Goal: Register for event/course

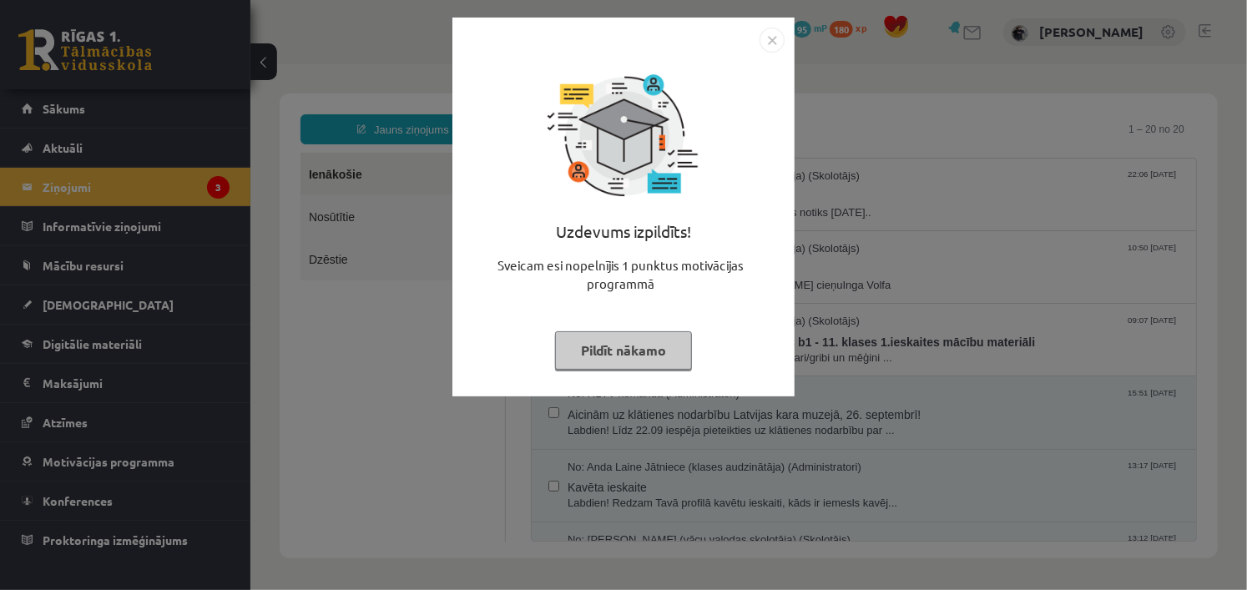
click at [351, 320] on div "Uzdevums izpildīts! Sveicam esi nopelnījis 1 punktus motivācijas programmā Pild…" at bounding box center [623, 295] width 1247 height 590
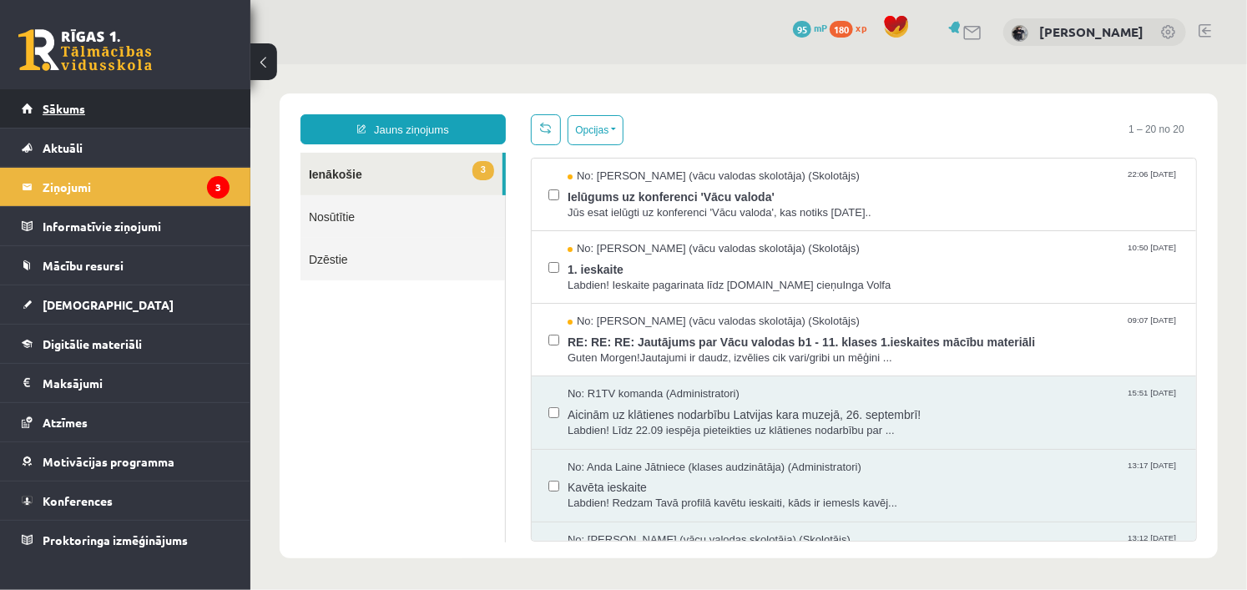
click at [69, 107] on span "Sākums" at bounding box center [64, 108] width 43 height 15
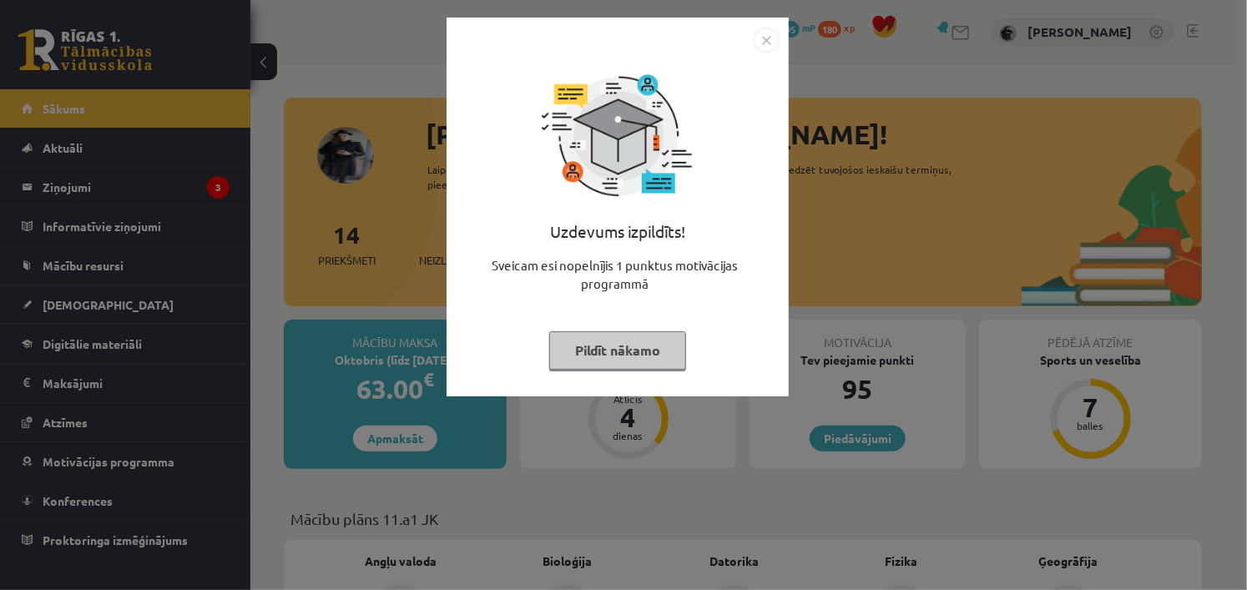
click at [766, 39] on img "Close" at bounding box center [766, 40] width 25 height 25
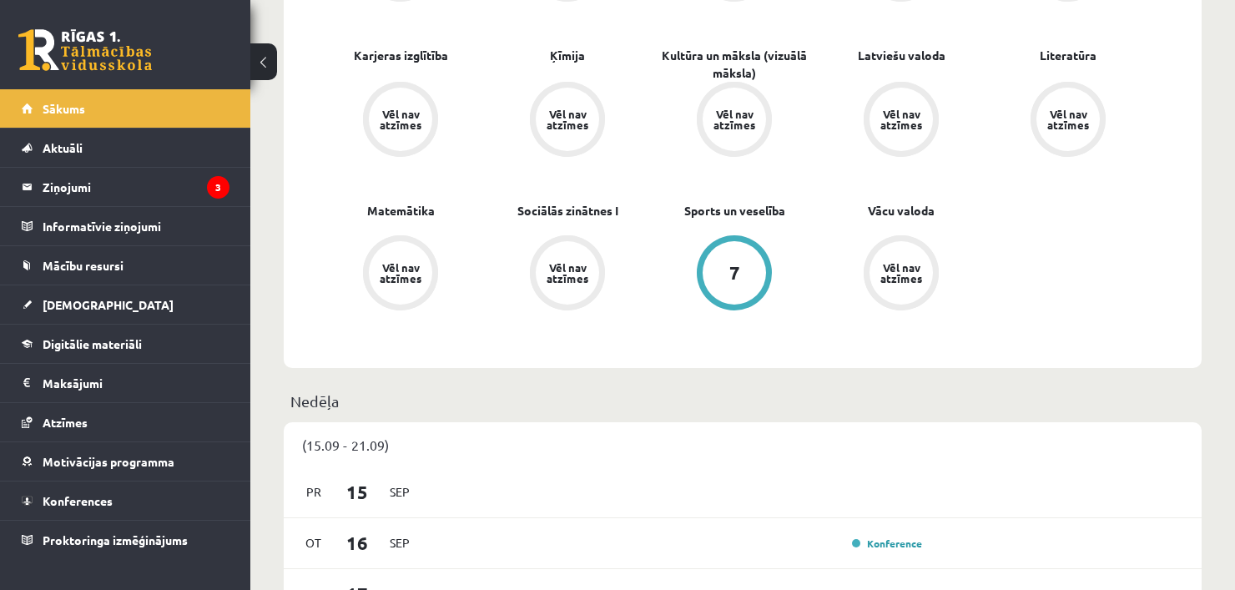
scroll to position [1018, 0]
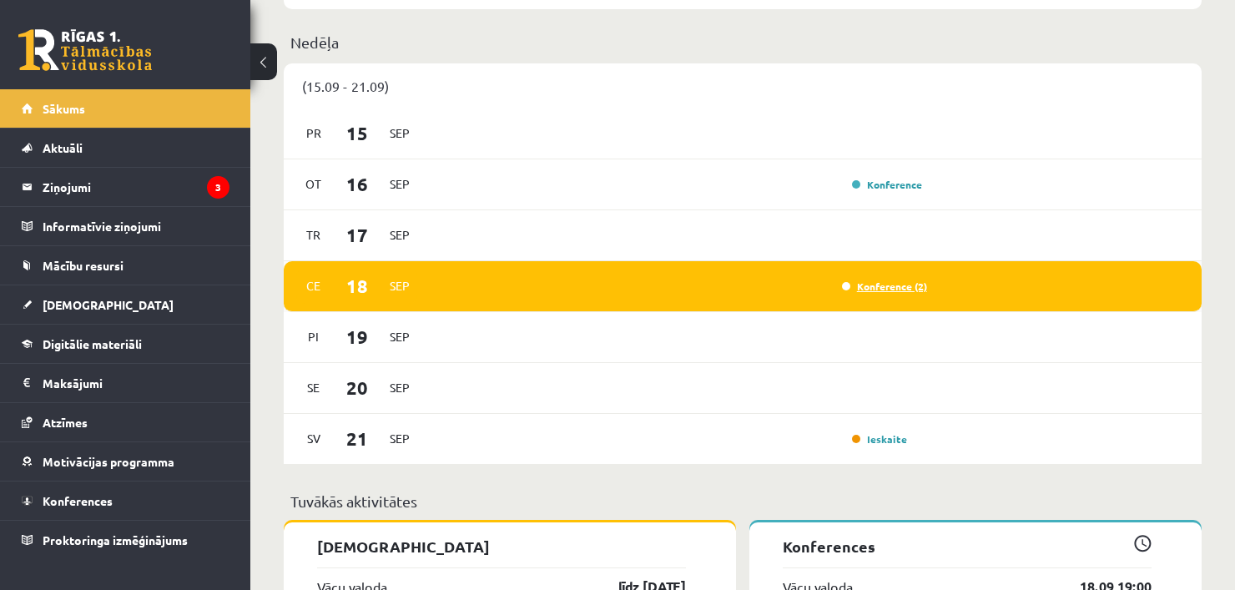
click at [891, 290] on link "Konference (2)" at bounding box center [884, 286] width 85 height 13
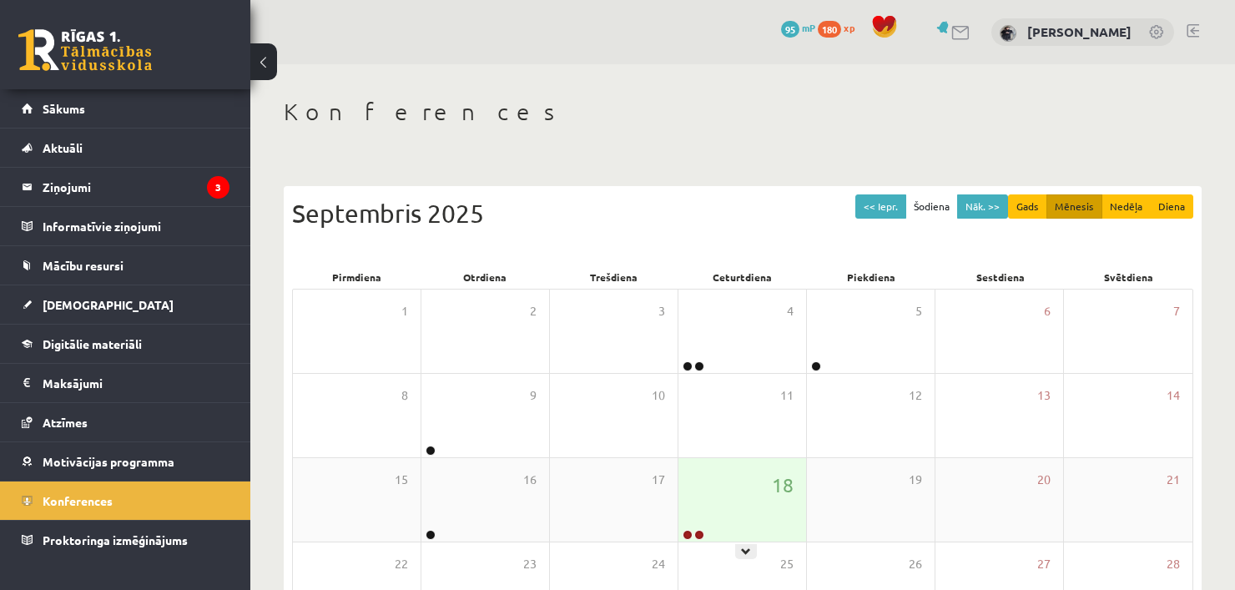
click at [730, 493] on div "18" at bounding box center [743, 499] width 128 height 83
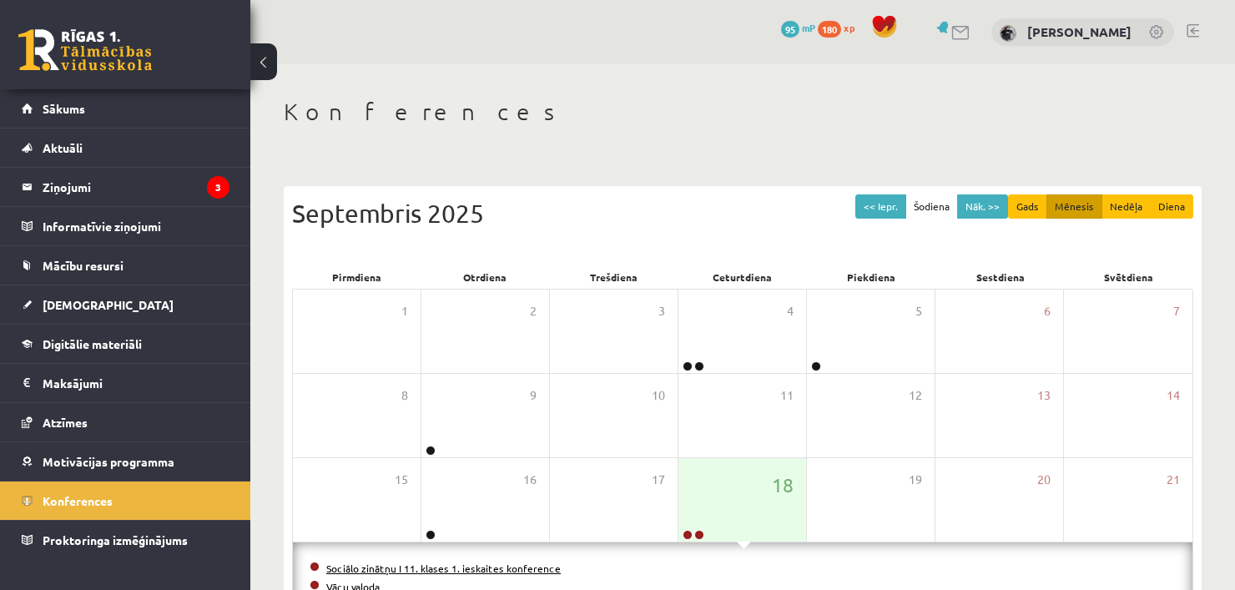
click at [487, 565] on link "Sociālo zinātņu I 11. klases 1. ieskaites konference" at bounding box center [443, 568] width 235 height 13
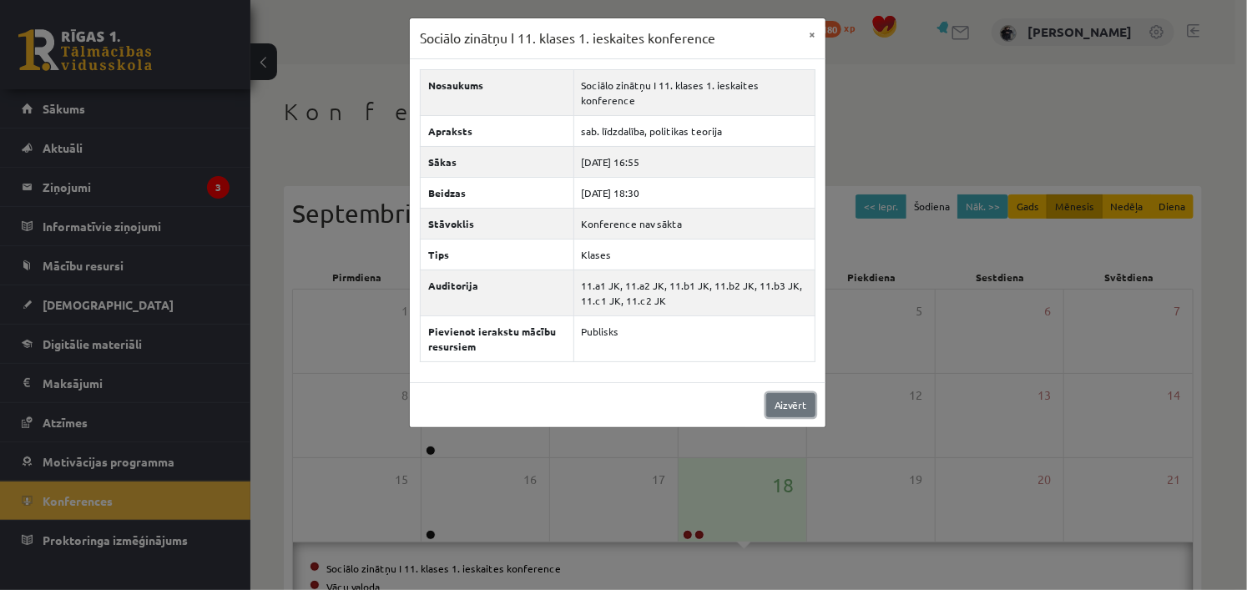
click at [777, 396] on link "Aizvērt" at bounding box center [790, 405] width 49 height 24
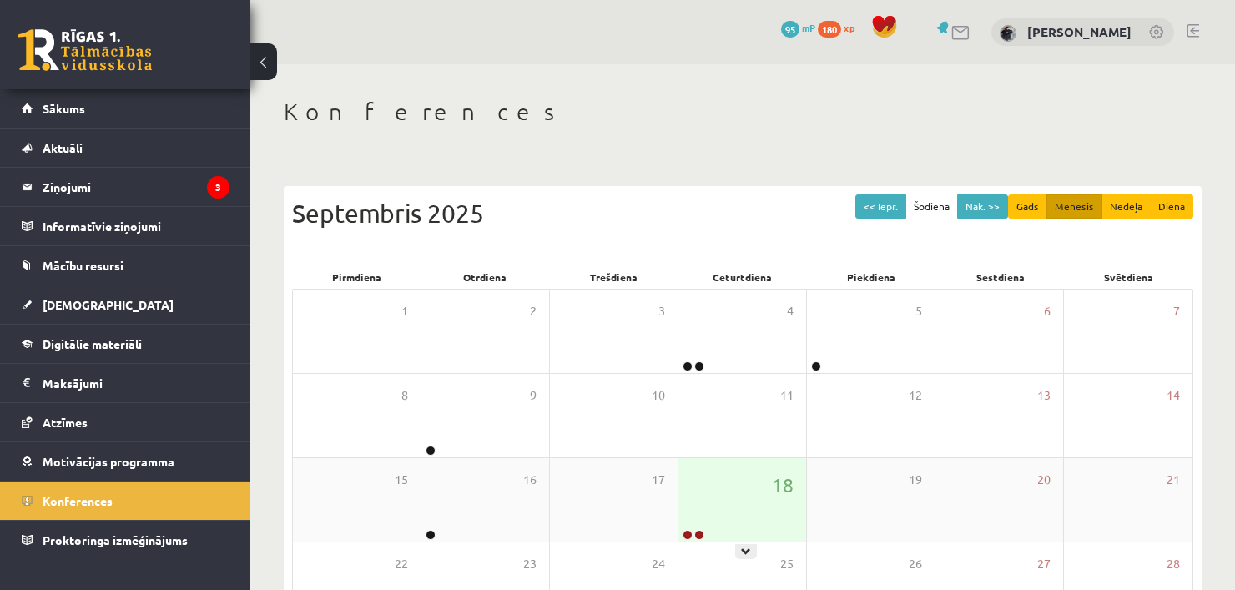
click at [735, 501] on div "18" at bounding box center [743, 499] width 128 height 83
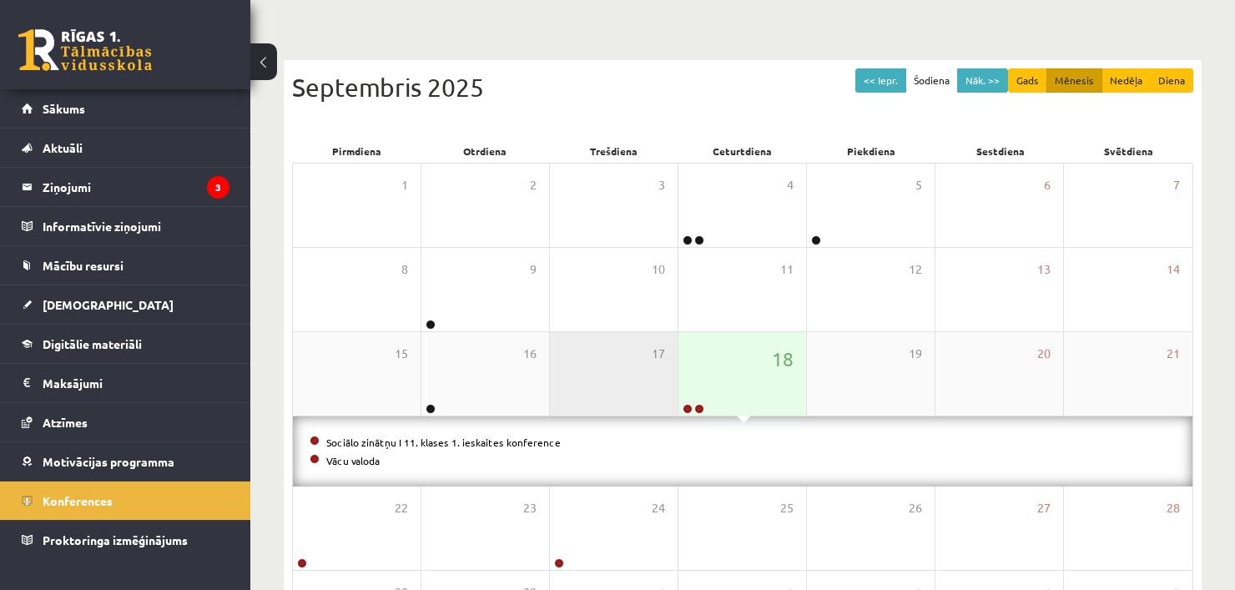
scroll to position [127, 0]
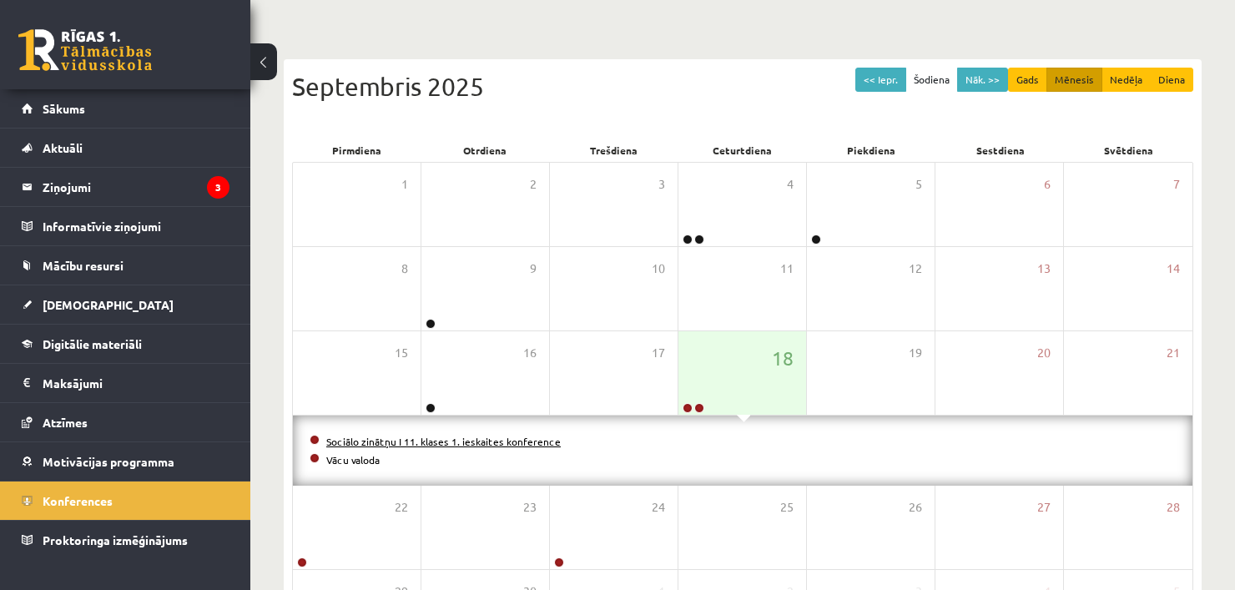
click at [398, 439] on link "Sociālo zinātņu I 11. klases 1. ieskaites konference" at bounding box center [443, 441] width 235 height 13
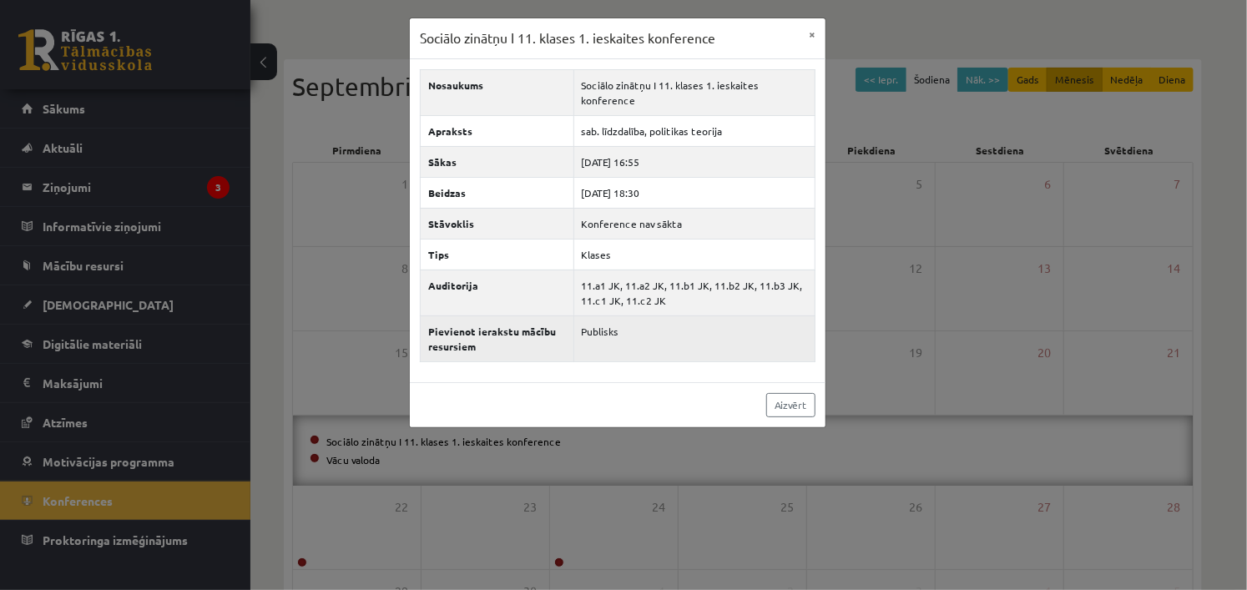
click at [658, 343] on td "Publisks" at bounding box center [693, 339] width 241 height 46
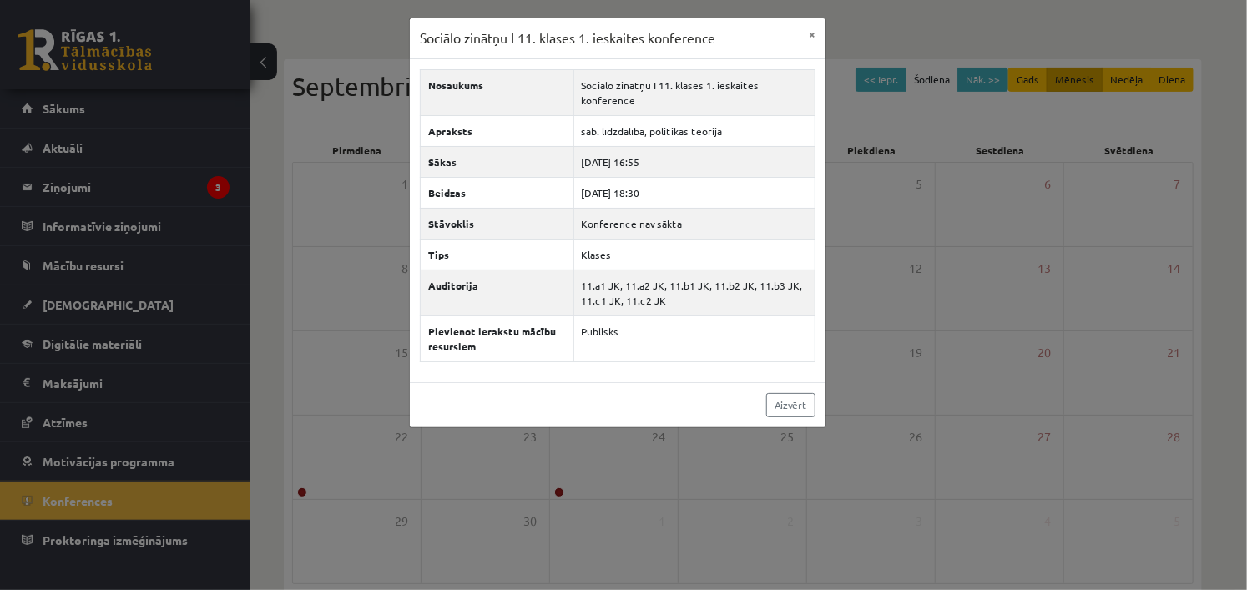
click at [109, 185] on div "Sociālo zinātņu I 11. klases 1. ieskaites konference × Nosaukums Sociālo zinātņ…" at bounding box center [623, 295] width 1247 height 590
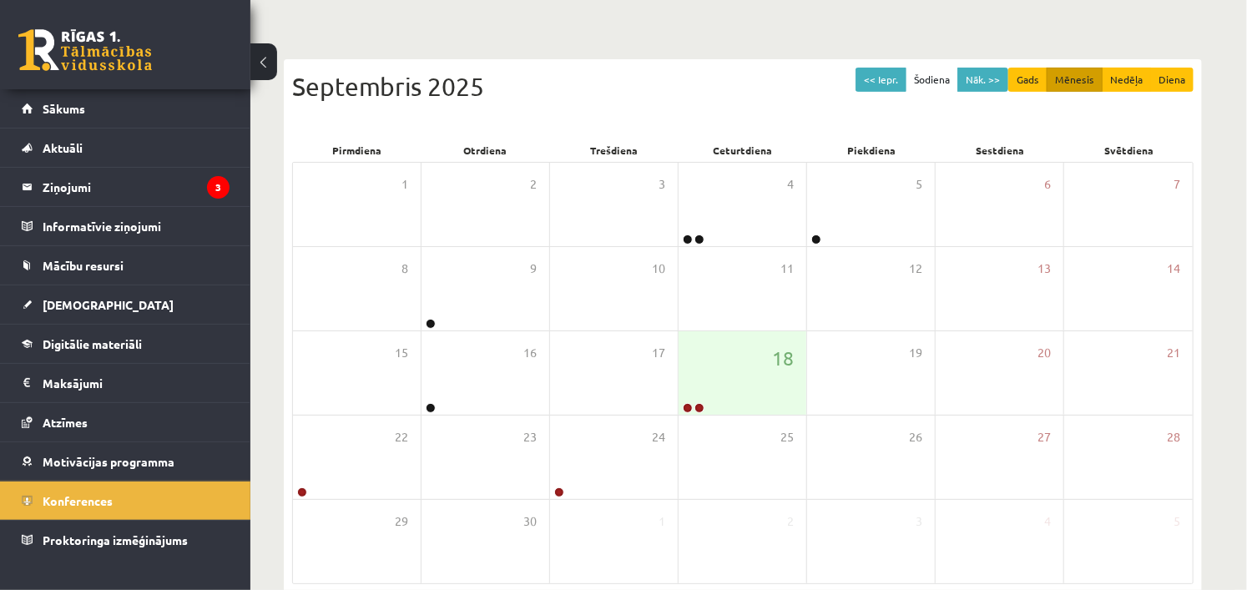
click at [109, 185] on div "0 Dāvanas 95 mP 180 xp Leo Dalinkevičs Sākums Aktuāli Kā mācīties eSKOLĀ Kontak…" at bounding box center [617, 271] width 1235 height 797
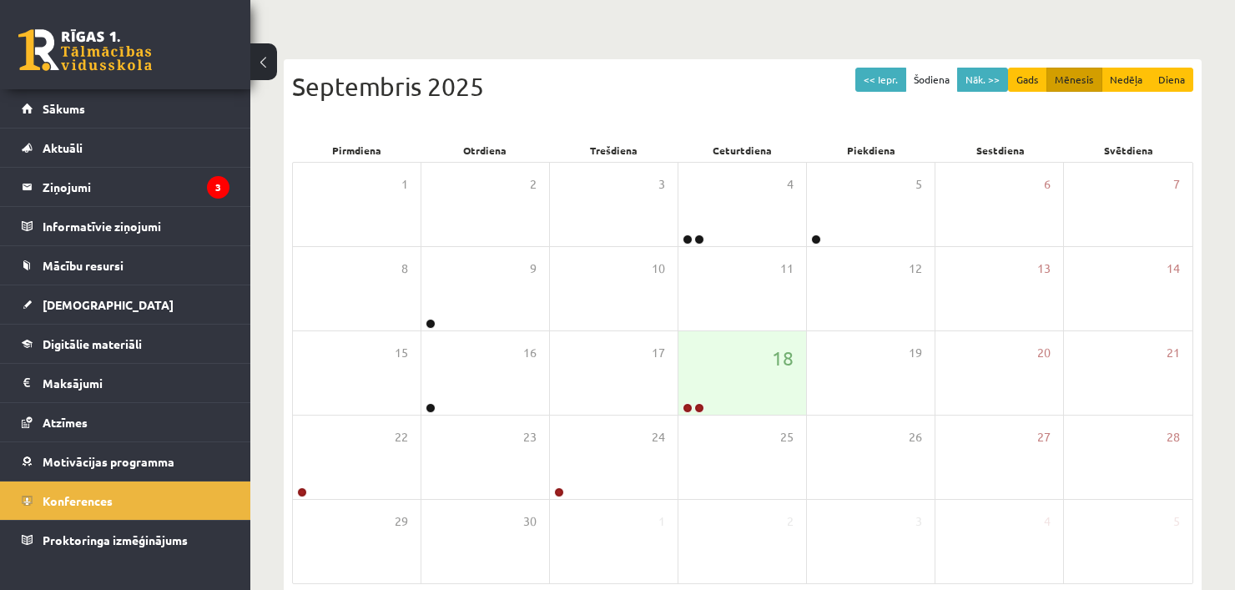
click at [109, 185] on legend "Ziņojumi 3" at bounding box center [136, 187] width 187 height 38
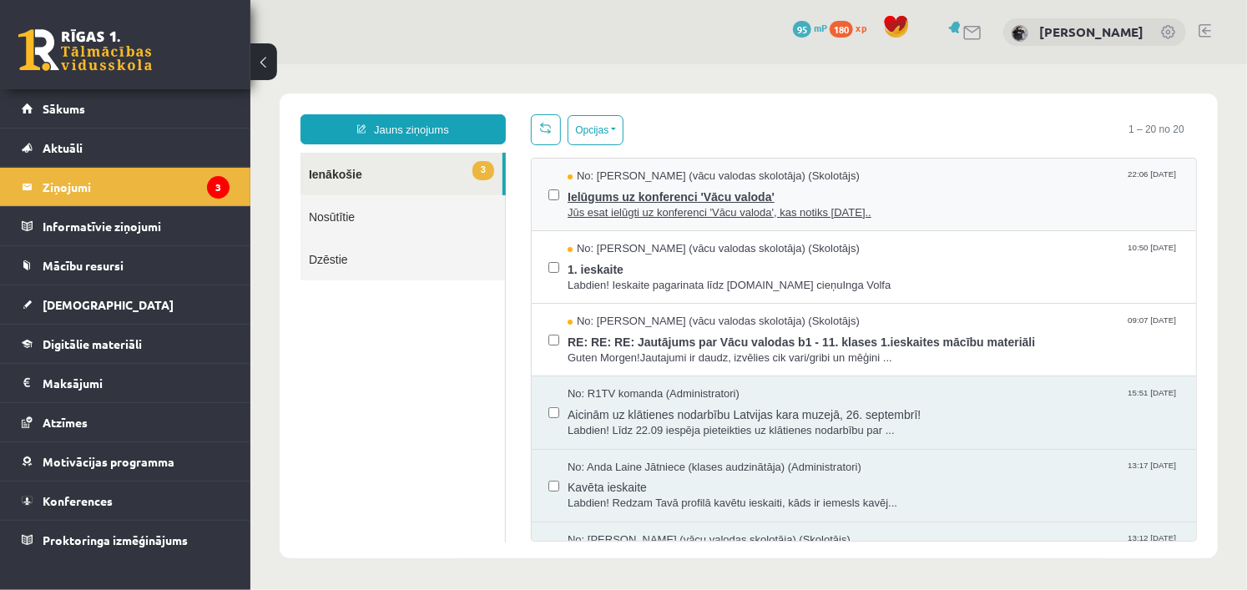
click at [772, 215] on span "Jūs esat ielūgti uz konferenci 'Vācu valoda', kas notiks 2025-09-18..." at bounding box center [873, 212] width 612 height 16
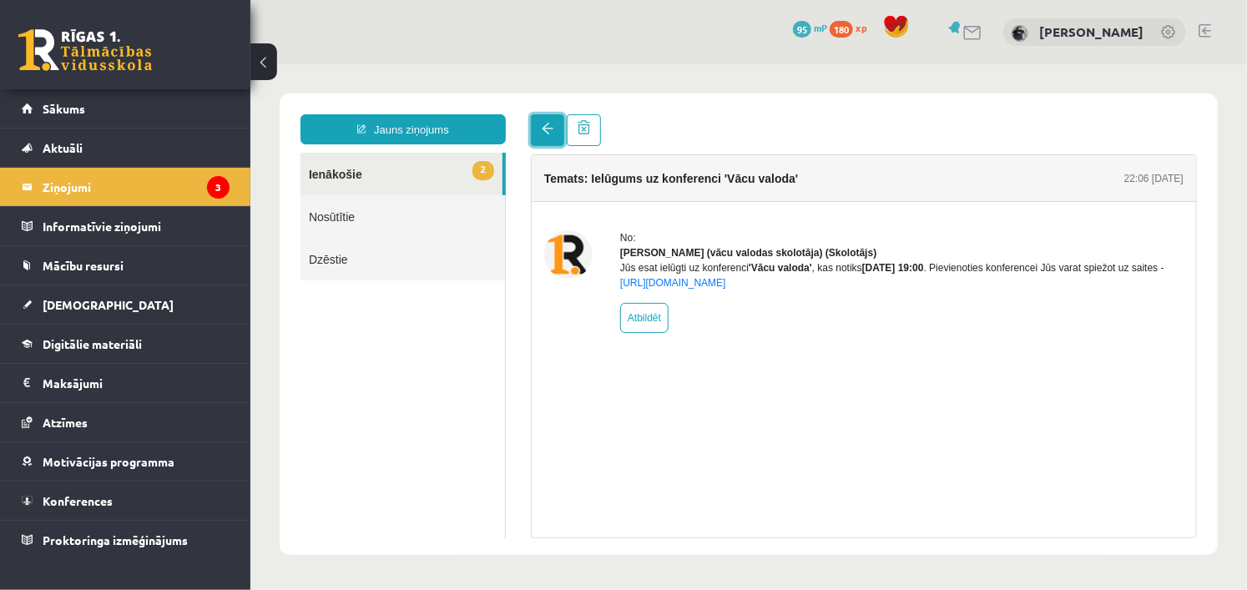
click at [538, 129] on link at bounding box center [546, 130] width 33 height 32
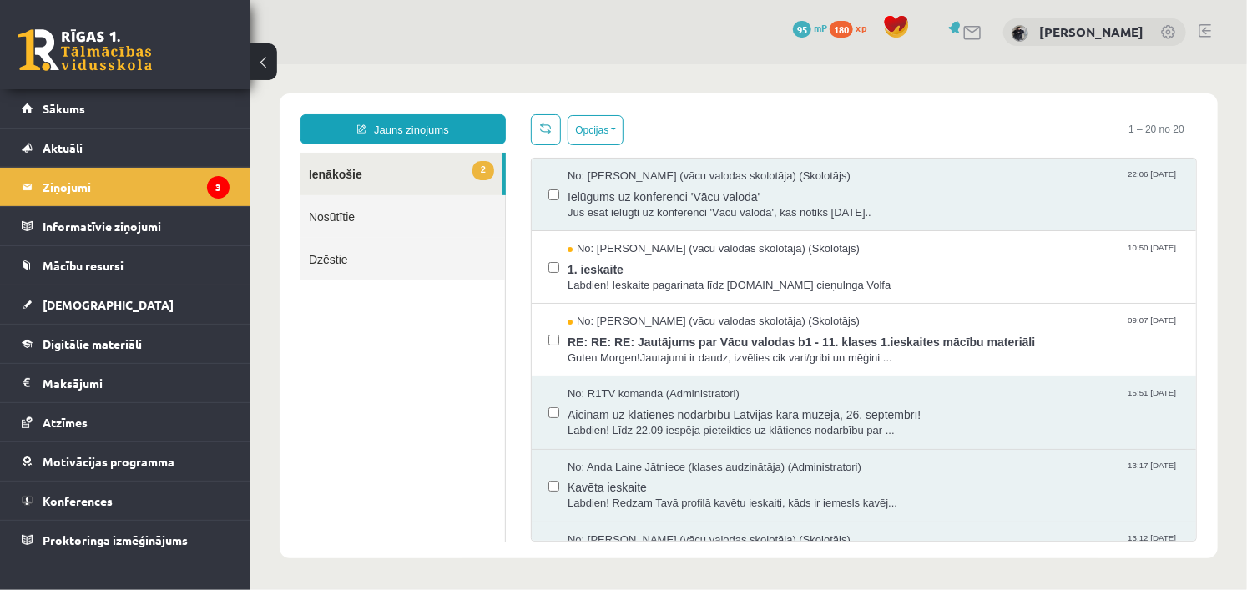
drag, startPoint x: 415, startPoint y: 183, endPoint x: 420, endPoint y: 172, distance: 12.0
click at [420, 172] on link "2 Ienākošie" at bounding box center [401, 173] width 202 height 43
click at [699, 263] on span "1. ieskaite" at bounding box center [873, 266] width 612 height 21
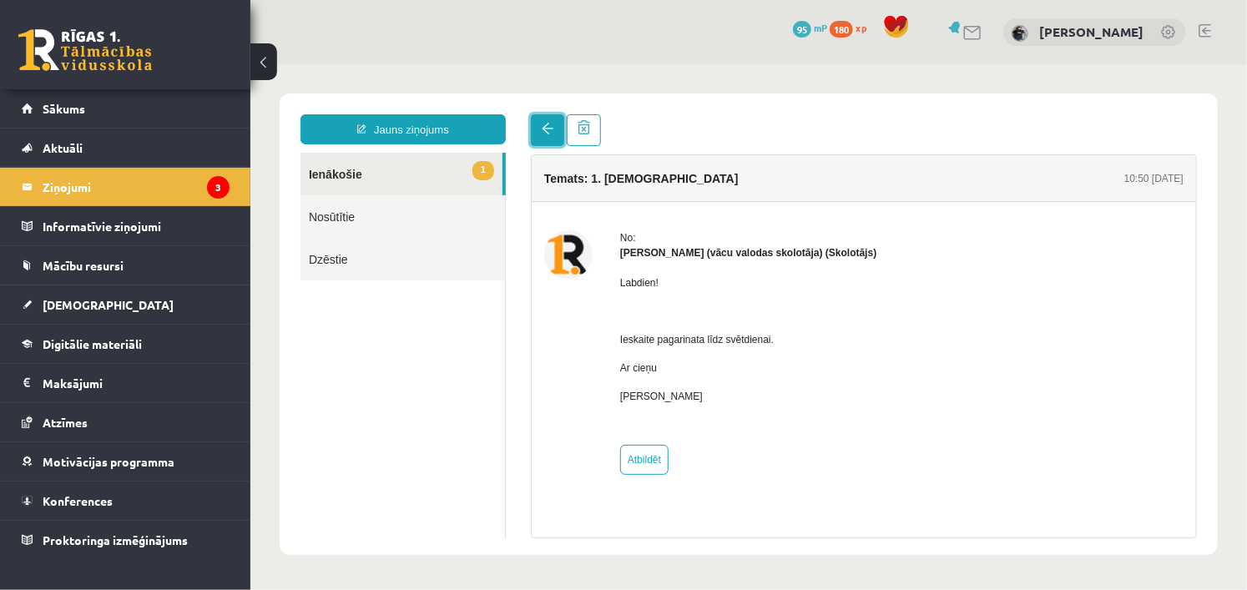
click at [543, 134] on span at bounding box center [547, 128] width 12 height 12
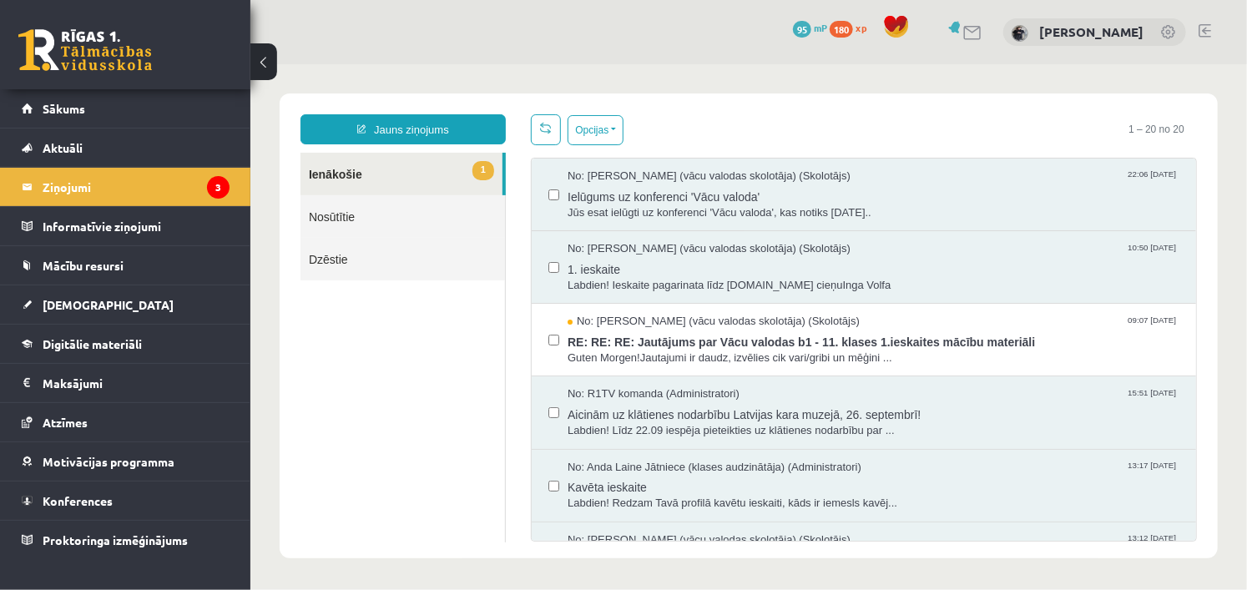
click at [435, 182] on link "1 Ienākošie" at bounding box center [401, 173] width 202 height 43
click at [673, 329] on span "RE: RE: RE: Jautājums par Vācu valodas b1 - 11. klases 1.ieskaites mācību mater…" at bounding box center [873, 339] width 612 height 21
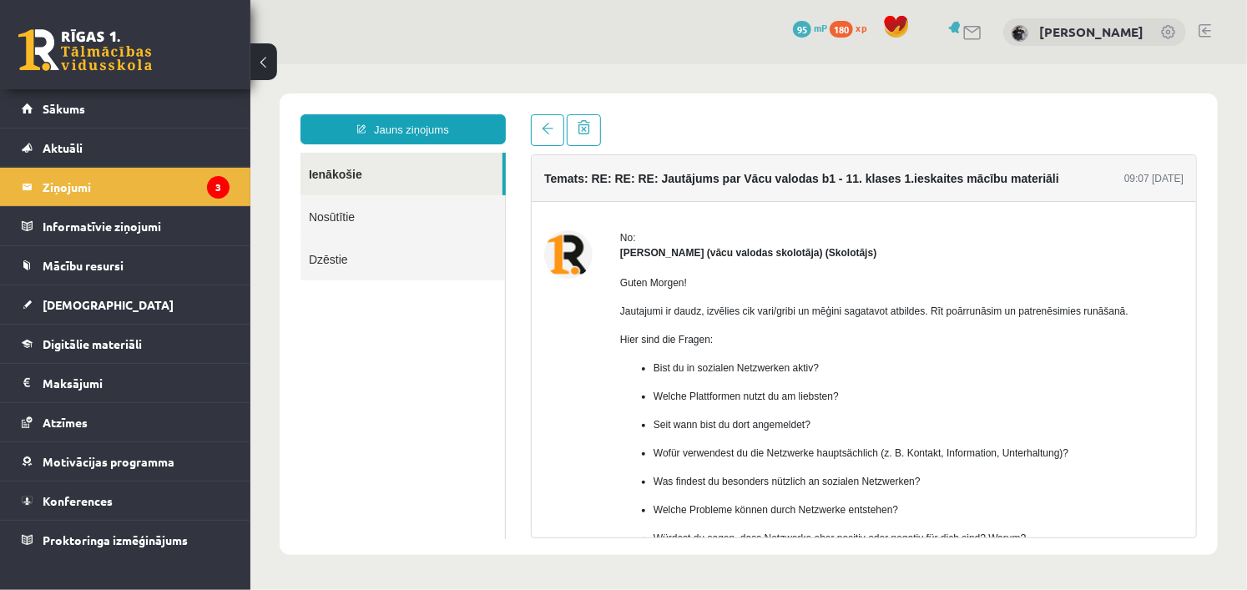
click at [374, 169] on link "Ienākošie" at bounding box center [401, 173] width 202 height 43
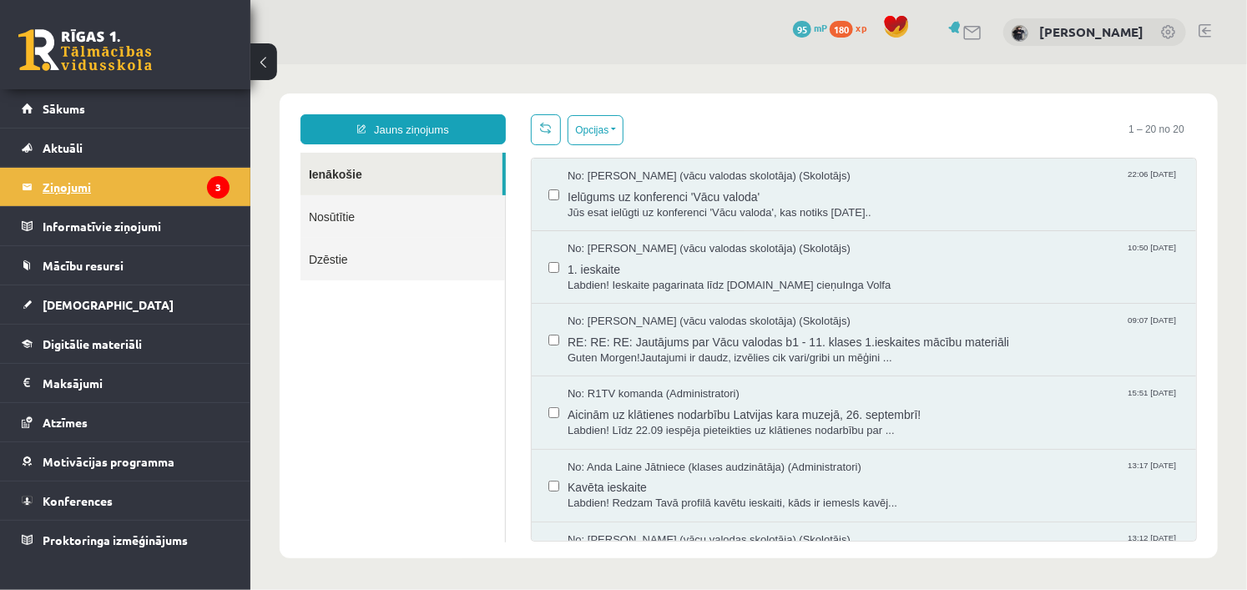
click at [129, 193] on legend "Ziņojumi 3" at bounding box center [136, 187] width 187 height 38
click at [70, 107] on span "Sākums" at bounding box center [64, 108] width 43 height 15
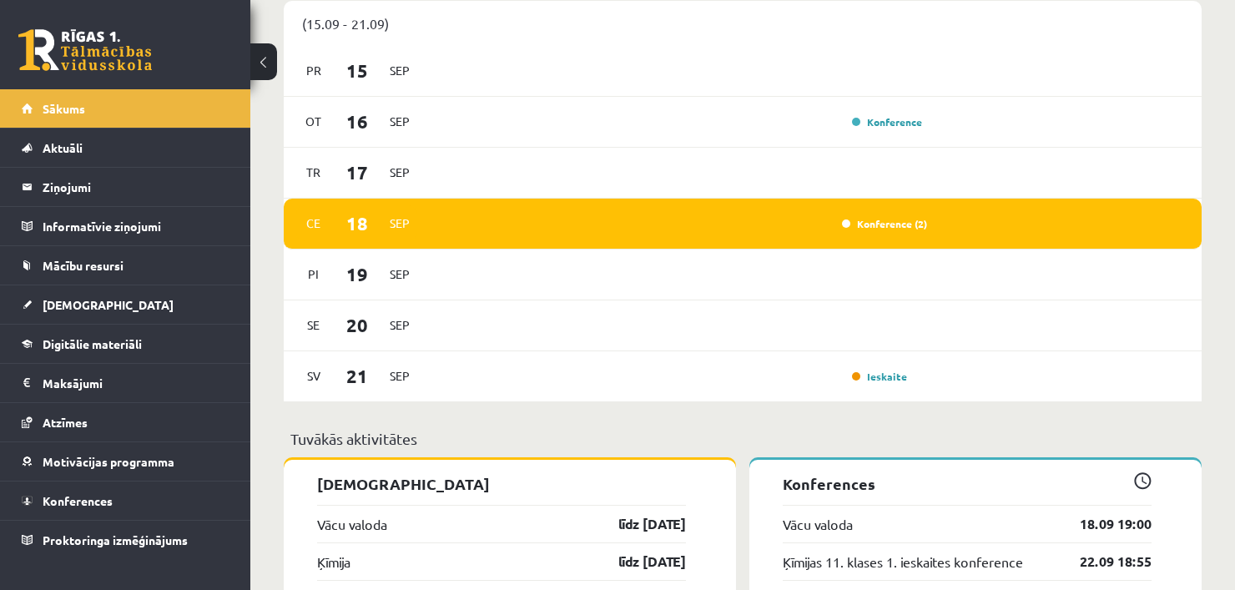
scroll to position [1080, 0]
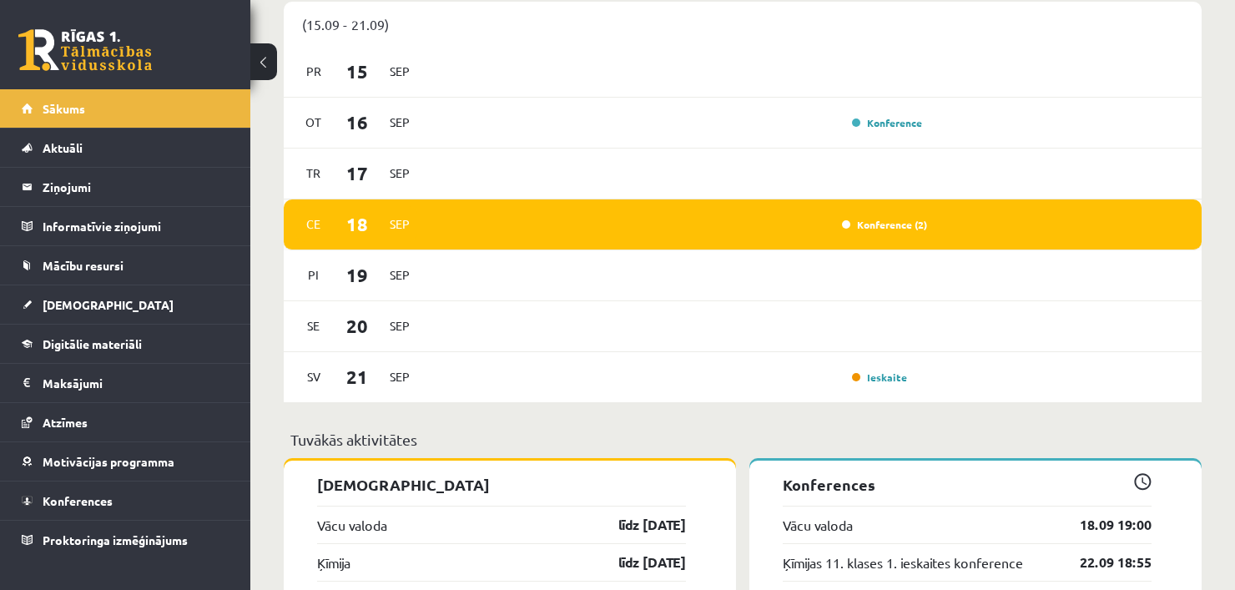
click at [883, 233] on div "Konference (2)" at bounding box center [880, 224] width 93 height 17
click at [886, 224] on link "Konference (2)" at bounding box center [884, 224] width 85 height 13
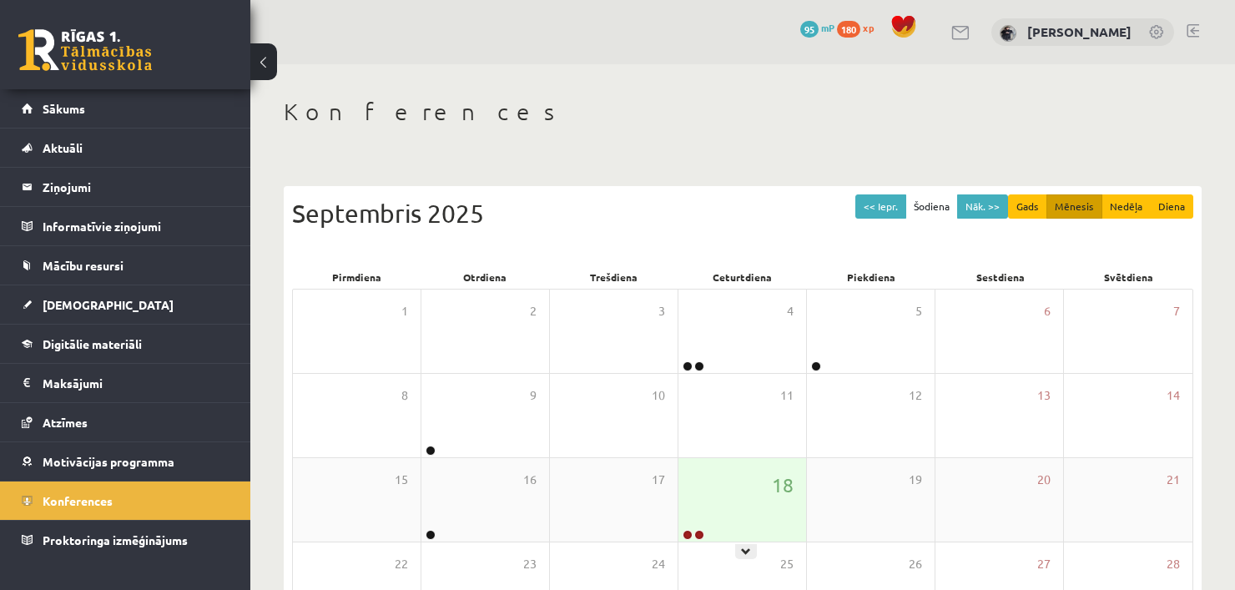
click at [760, 498] on div "18" at bounding box center [743, 499] width 128 height 83
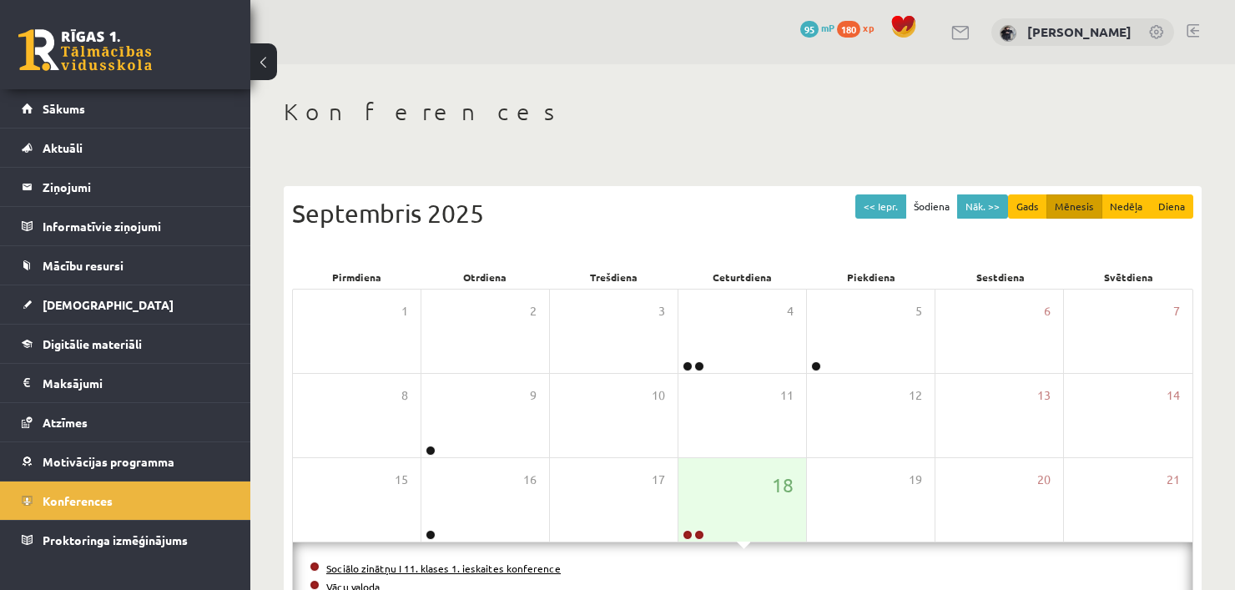
click at [482, 573] on link "Sociālo zinātņu I 11. klases 1. ieskaites konference" at bounding box center [443, 568] width 235 height 13
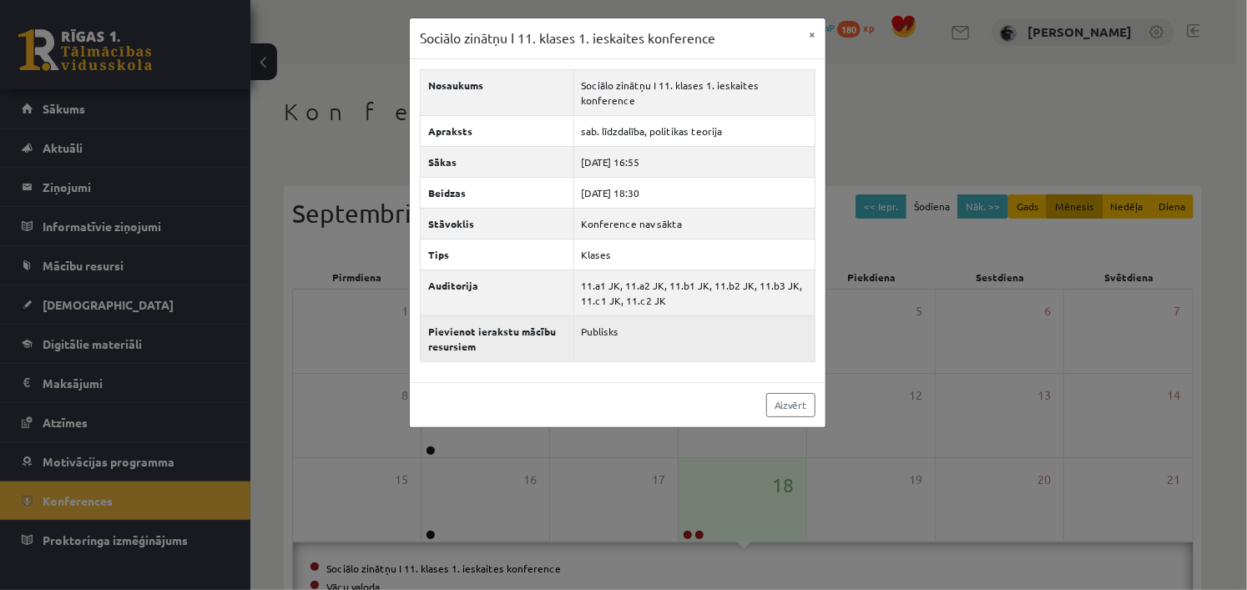
click at [663, 343] on td "Publisks" at bounding box center [693, 339] width 241 height 46
click at [547, 336] on th "Pievienot ierakstu mācību resursiem" at bounding box center [498, 339] width 154 height 46
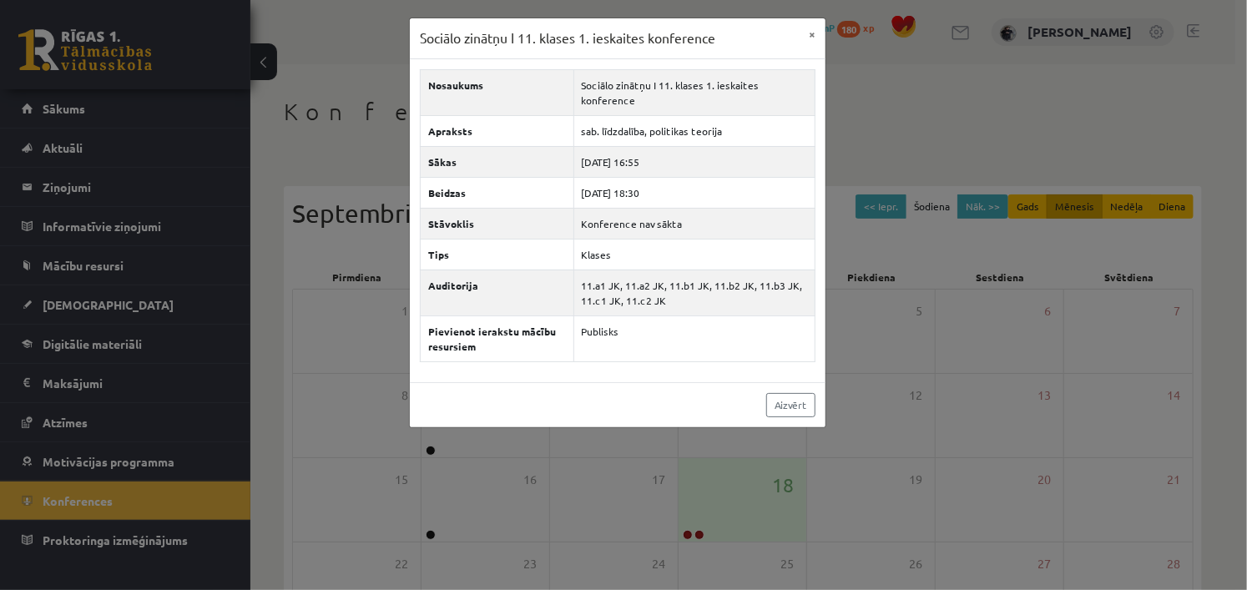
click at [145, 406] on div "Sociālo zinātņu I 11. klases 1. ieskaites konference × Nosaukums Sociālo zinātņ…" at bounding box center [623, 295] width 1247 height 590
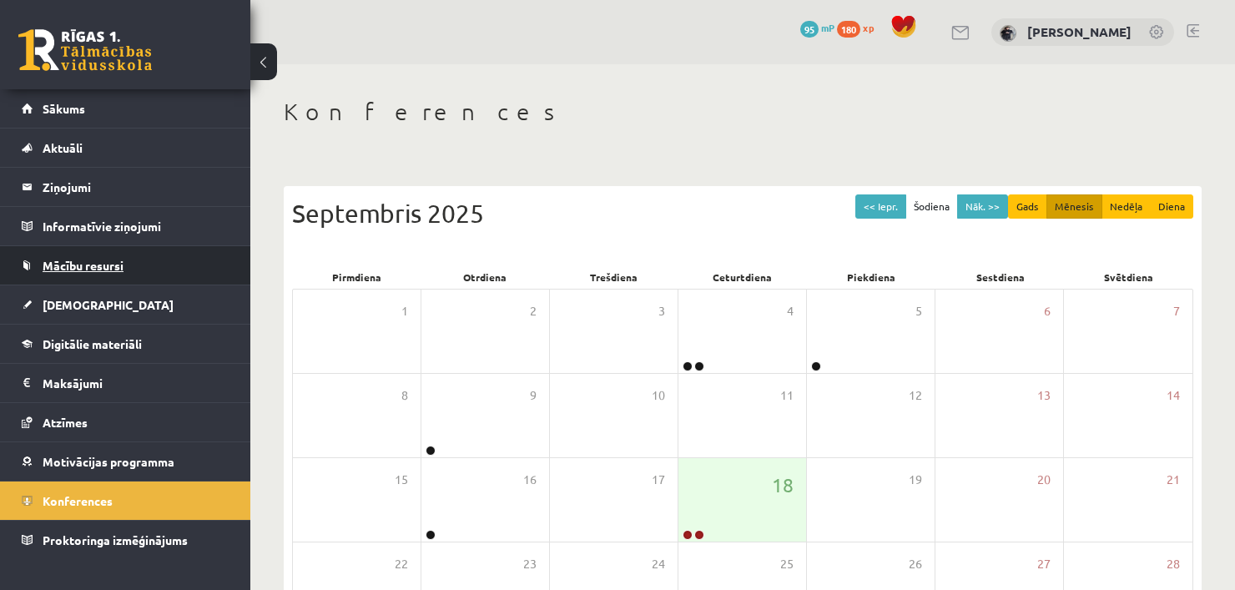
click at [72, 265] on span "Mācību resursi" at bounding box center [83, 265] width 81 height 15
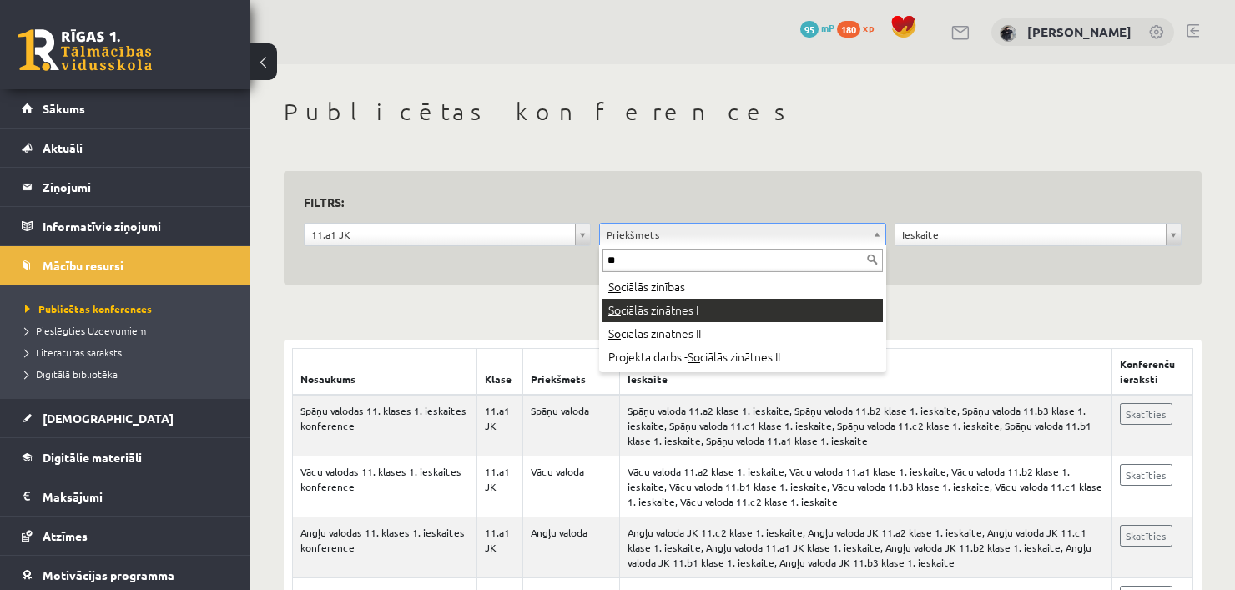
type input "**"
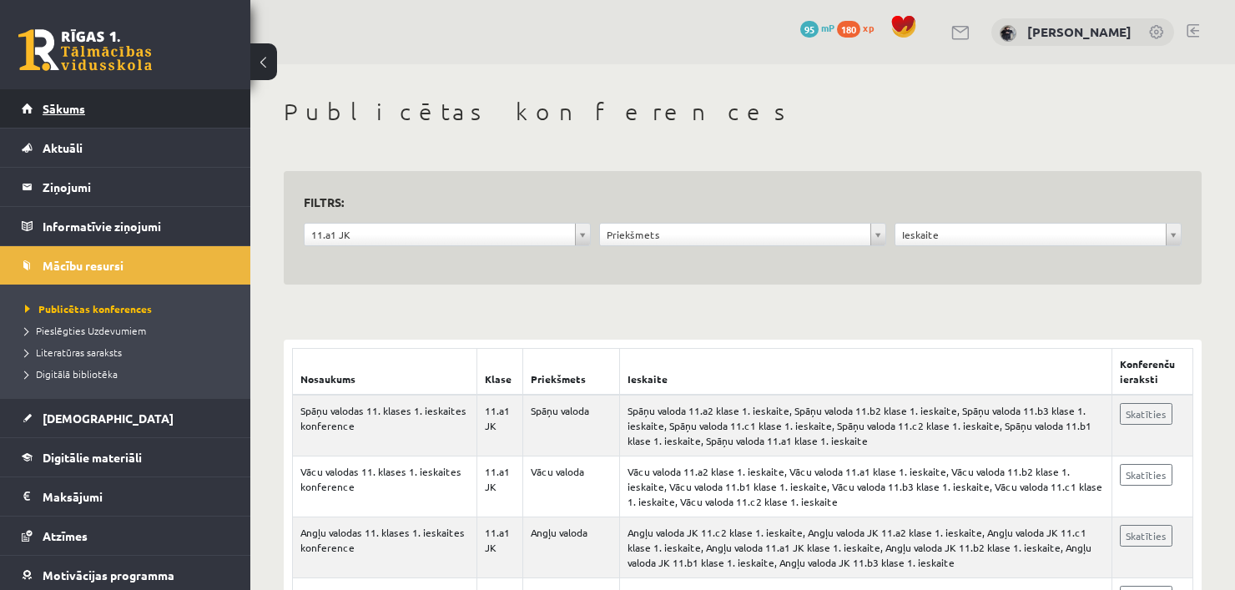
click at [72, 101] on link "Sākums" at bounding box center [126, 108] width 208 height 38
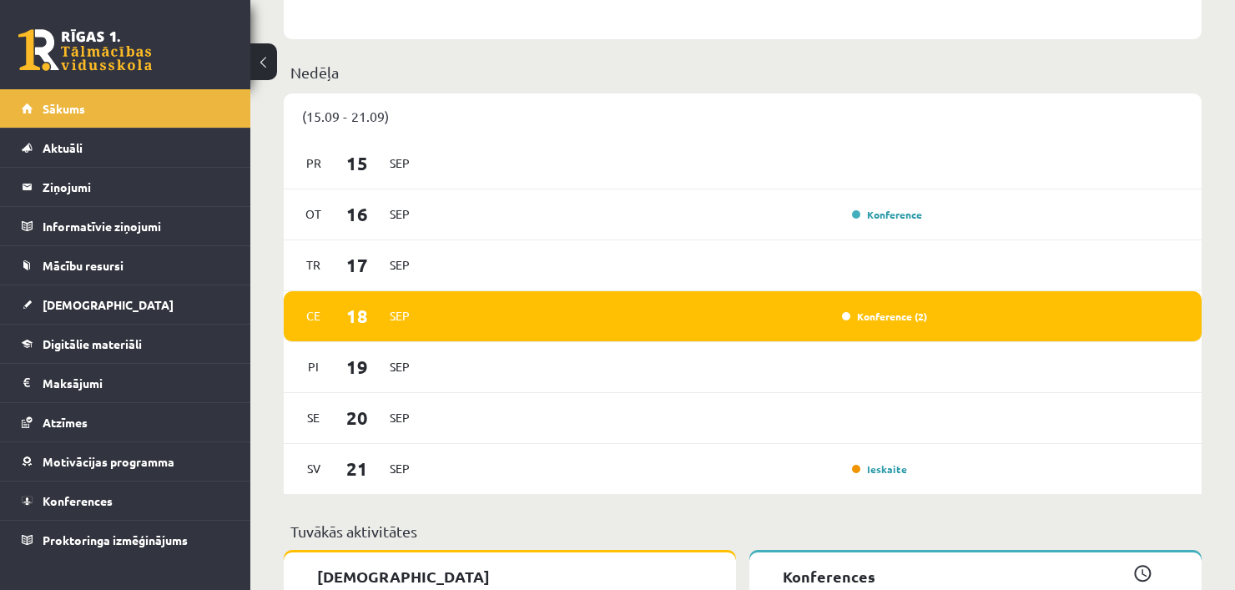
scroll to position [982, 0]
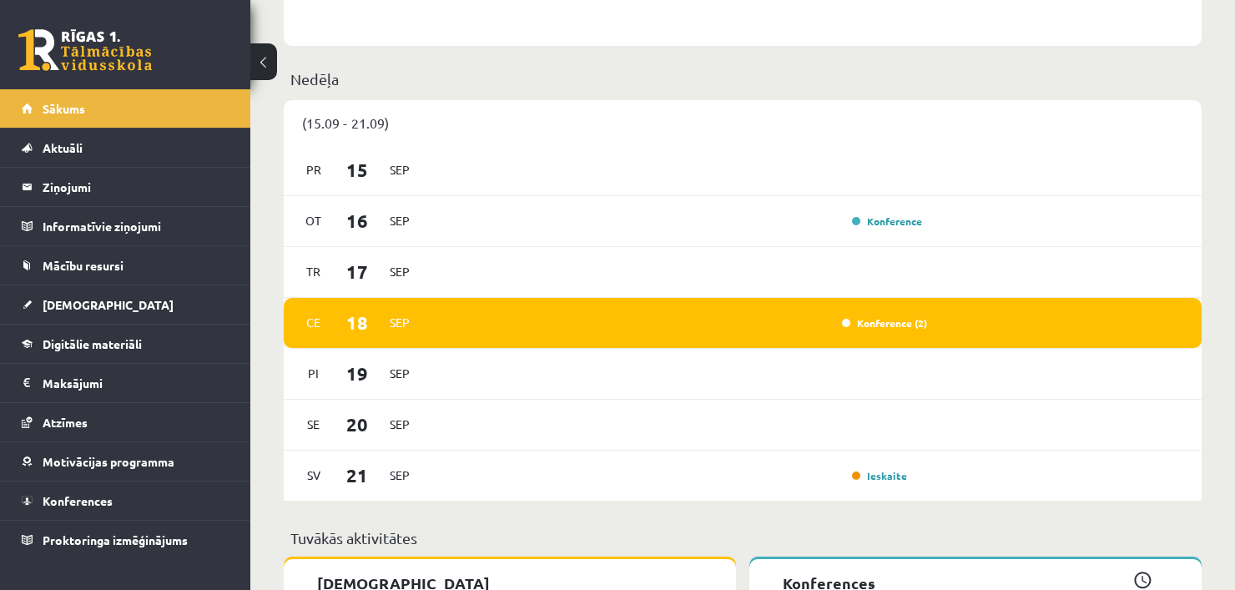
click at [892, 331] on div "Konference (2)" at bounding box center [880, 323] width 93 height 17
click at [896, 325] on link "Konference (2)" at bounding box center [884, 322] width 85 height 13
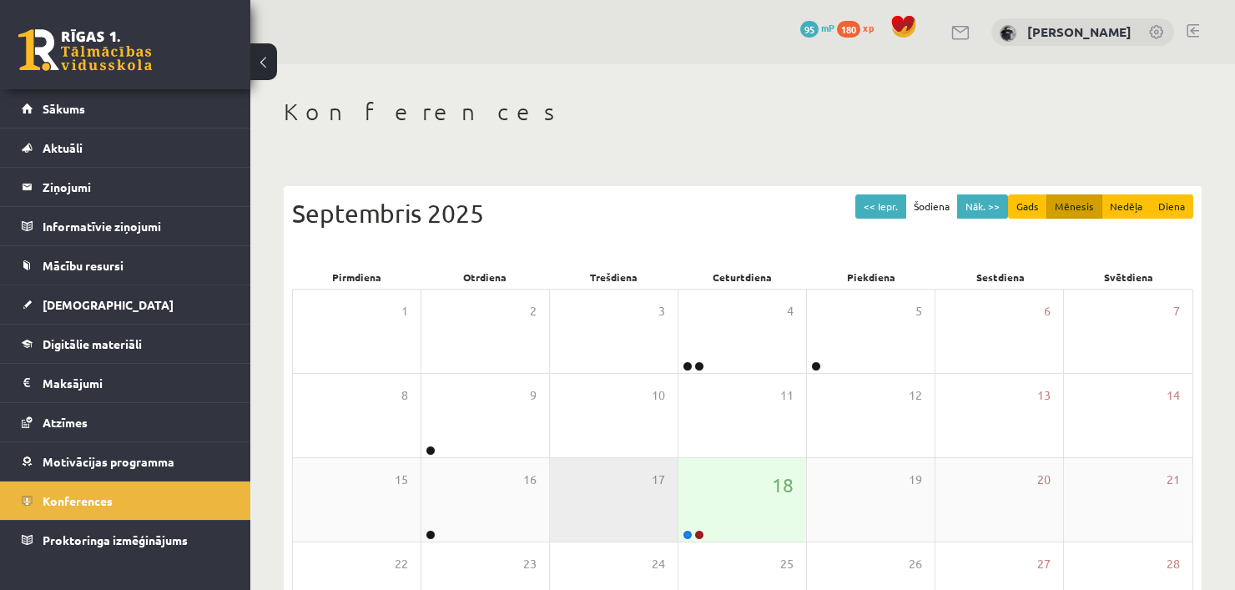
click at [667, 497] on div "17" at bounding box center [614, 499] width 128 height 83
click at [699, 494] on div "18" at bounding box center [743, 499] width 128 height 83
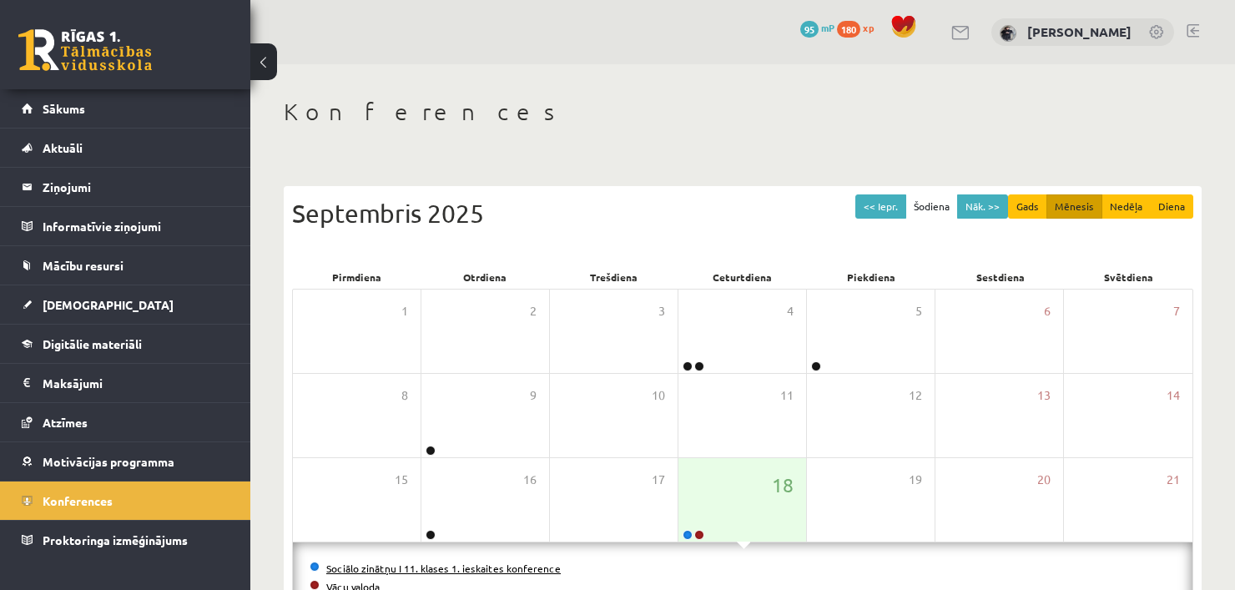
click at [482, 572] on link "Sociālo zinātņu I 11. klases 1. ieskaites konference" at bounding box center [443, 568] width 235 height 13
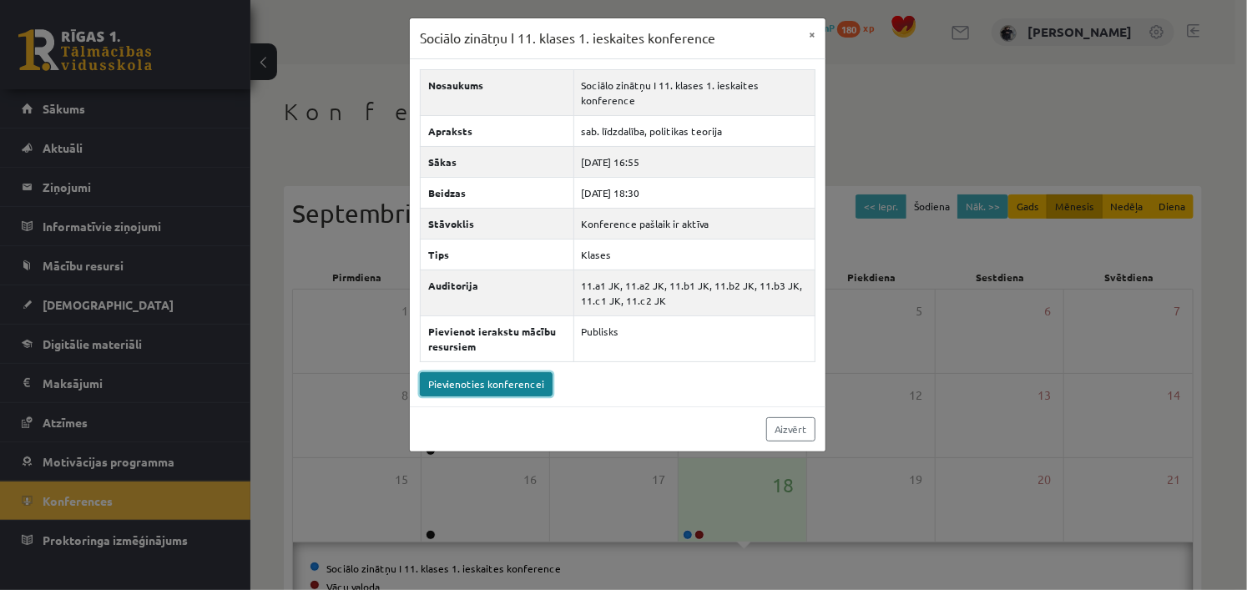
click at [506, 389] on link "Pievienoties konferencei" at bounding box center [486, 384] width 133 height 24
